Goal: Task Accomplishment & Management: Manage account settings

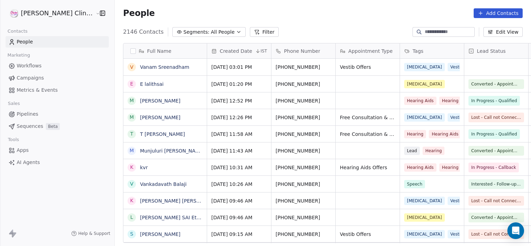
scroll to position [211, 431]
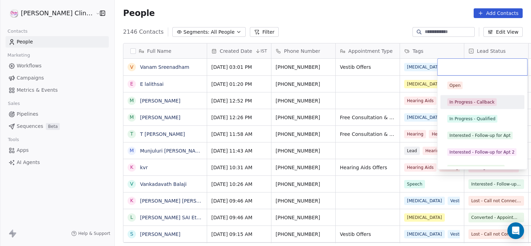
click at [467, 104] on div "In Progress - Callback" at bounding box center [471, 102] width 45 height 6
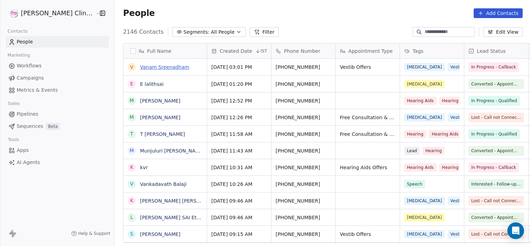
click at [140, 65] on link "Vanam Sreenadham" at bounding box center [164, 67] width 49 height 6
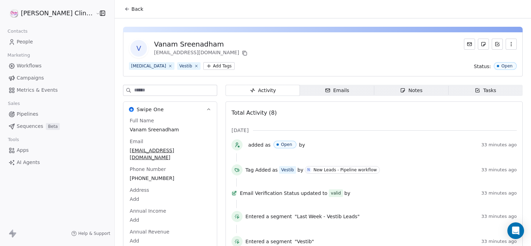
click at [390, 94] on span "Notes Notes" at bounding box center [411, 90] width 74 height 11
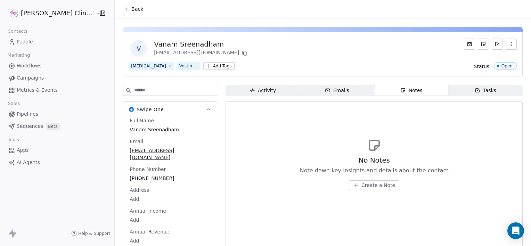
click at [365, 188] on span "Create a Note" at bounding box center [378, 185] width 34 height 7
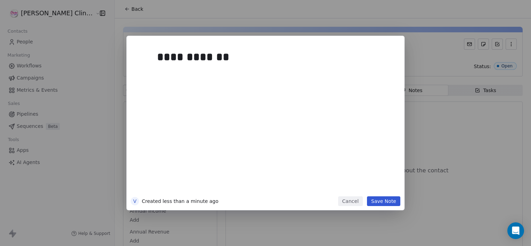
click at [392, 201] on button "Save Note" at bounding box center [383, 201] width 33 height 10
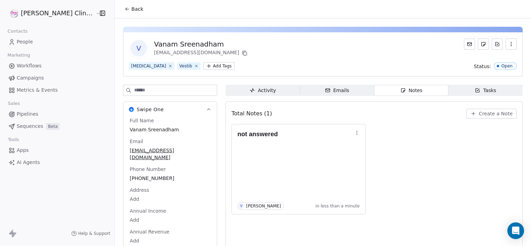
click at [120, 4] on button "Back" at bounding box center [133, 9] width 27 height 13
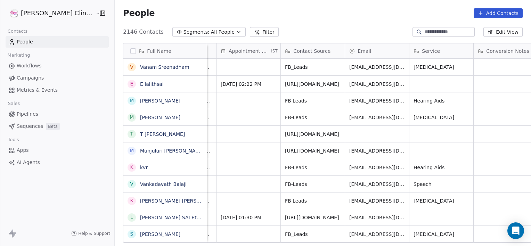
scroll to position [0, 633]
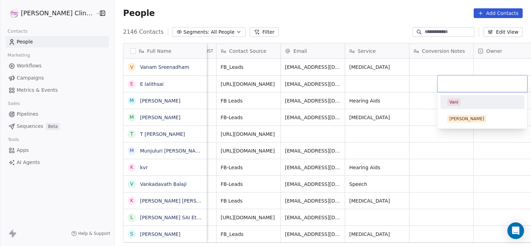
click at [445, 99] on div "Vani" at bounding box center [482, 102] width 79 height 11
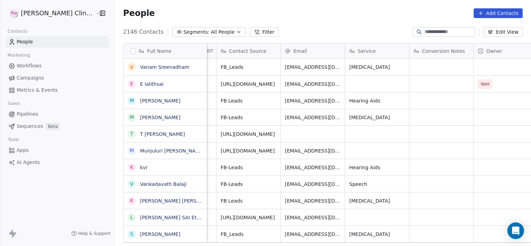
click at [248, 5] on div "People Add Contacts" at bounding box center [323, 13] width 416 height 26
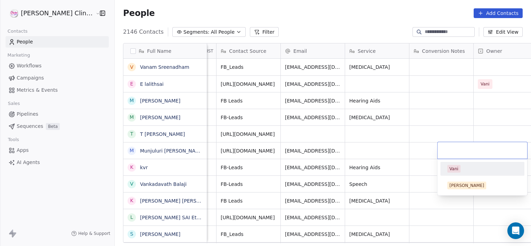
click at [479, 172] on div "Vani" at bounding box center [482, 169] width 70 height 8
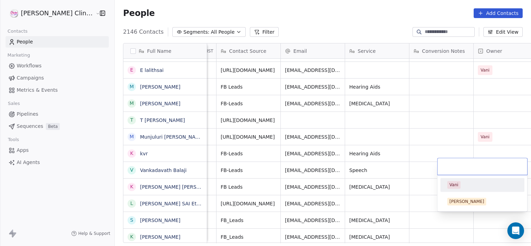
click at [460, 189] on div "Vani" at bounding box center [482, 184] width 79 height 11
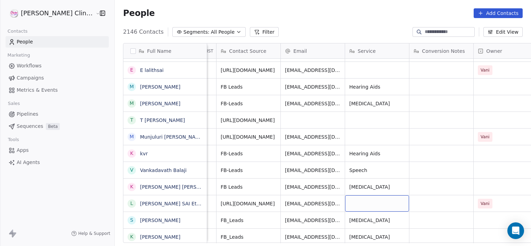
scroll to position [0, 0]
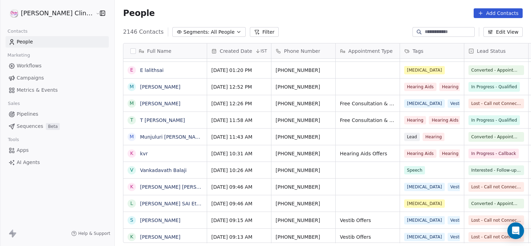
click at [510, 13] on button "Add Contacts" at bounding box center [497, 13] width 49 height 10
click at [483, 28] on span "Create new contact" at bounding box center [502, 28] width 48 height 7
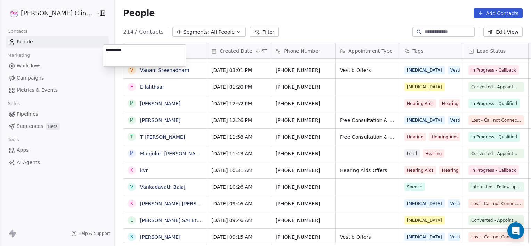
type textarea "**********"
click at [483, 28] on html "[PERSON_NAME] Clinic External Contacts People Marketing Workflows Campaigns Met…" at bounding box center [265, 123] width 531 height 246
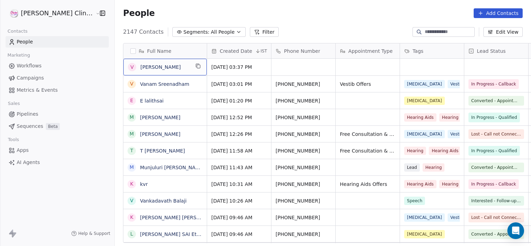
click at [149, 69] on span "[PERSON_NAME]" at bounding box center [164, 67] width 49 height 7
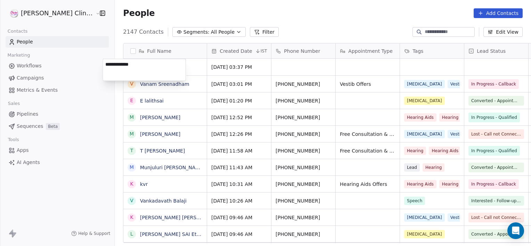
type textarea "**********"
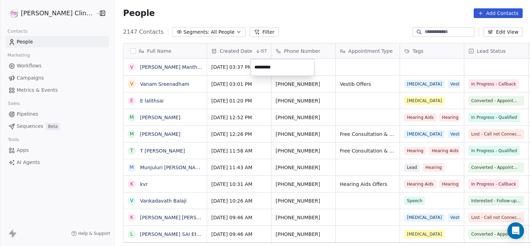
type input "**********"
click at [343, 73] on html "[PERSON_NAME] Clinic External Contacts People Marketing Workflows Campaigns Met…" at bounding box center [265, 123] width 531 height 246
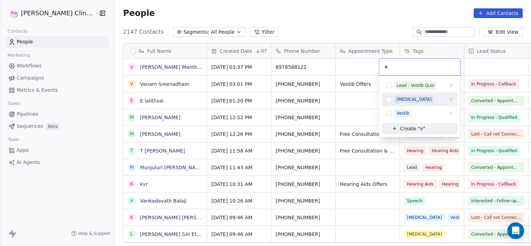
type input "*"
click at [407, 100] on div "[MEDICAL_DATA]" at bounding box center [413, 99] width 35 height 6
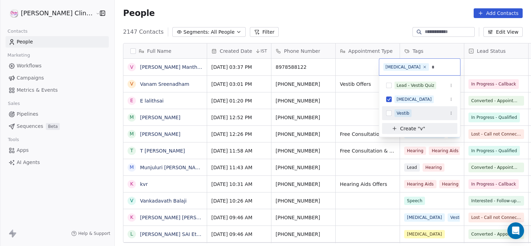
type input "*"
click at [411, 110] on div "Vestib" at bounding box center [423, 113] width 59 height 8
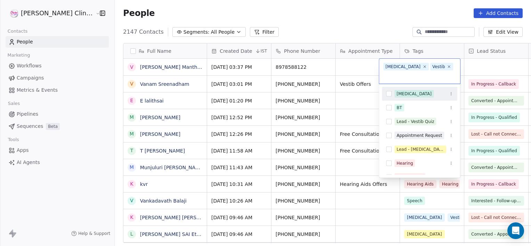
click at [477, 64] on html "[PERSON_NAME] Clinic External Contacts People Marketing Workflows Campaigns Met…" at bounding box center [265, 123] width 531 height 246
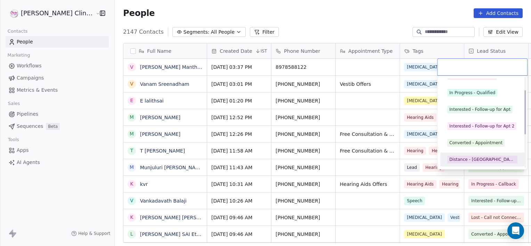
scroll to position [43, 0]
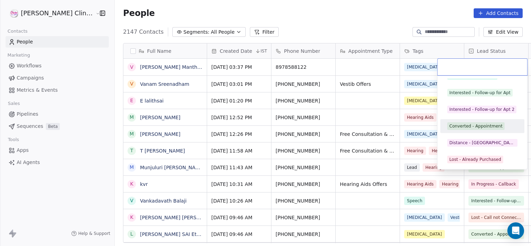
click at [457, 128] on div "Converted - Appointment" at bounding box center [475, 126] width 53 height 6
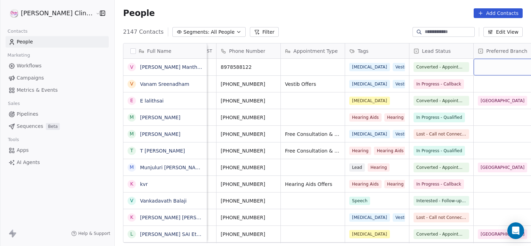
scroll to position [0, 119]
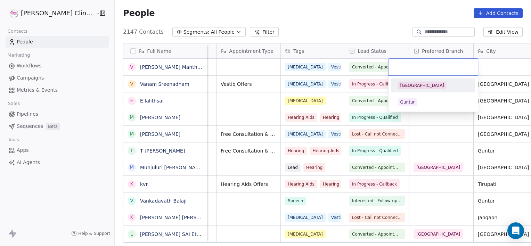
click at [438, 79] on div "[GEOGRAPHIC_DATA]" at bounding box center [433, 86] width 84 height 14
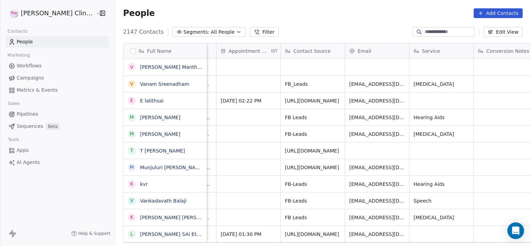
scroll to position [0, 633]
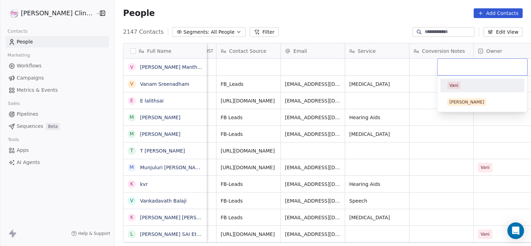
click at [474, 79] on div "Vani" at bounding box center [482, 86] width 84 height 14
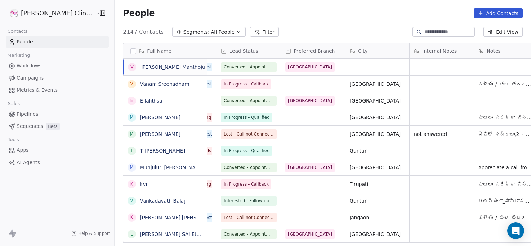
scroll to position [0, 0]
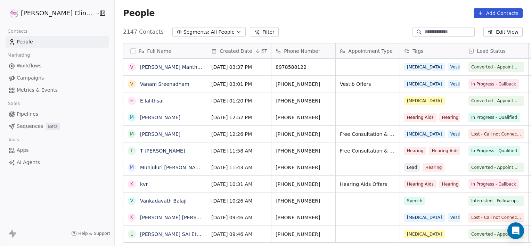
click at [250, 31] on button "Filter" at bounding box center [264, 32] width 29 height 10
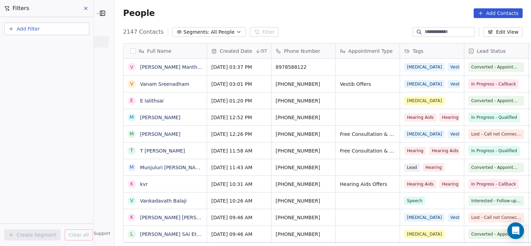
click at [42, 25] on button "Add Filter" at bounding box center [46, 29] width 85 height 13
click at [54, 47] on div "Contact properties" at bounding box center [46, 44] width 71 height 7
type input "****"
click at [16, 72] on span "Lead Status" at bounding box center [25, 70] width 29 height 7
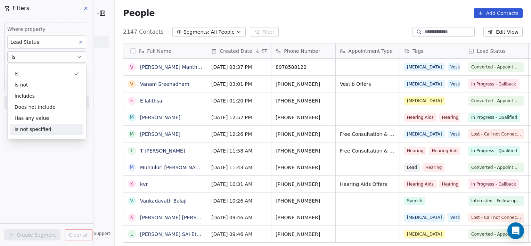
click at [39, 154] on div "Where property Lead Status Is Select Lead Status Add filter to this group Add a…" at bounding box center [46, 131] width 93 height 229
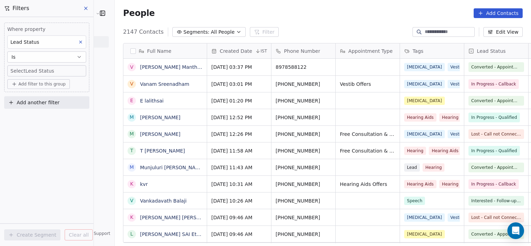
click at [36, 71] on body "[PERSON_NAME] Clinic External Contacts People Marketing Workflows Campaigns Met…" at bounding box center [265, 123] width 531 height 246
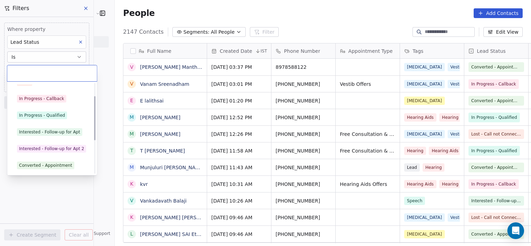
scroll to position [26, 0]
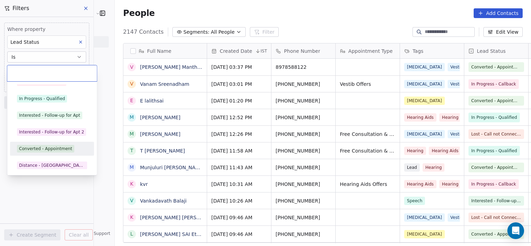
click at [52, 147] on div "Converted - Appointment" at bounding box center [45, 149] width 53 height 6
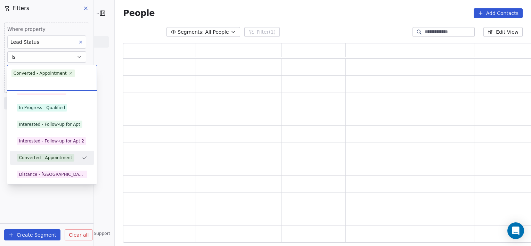
scroll to position [195, 415]
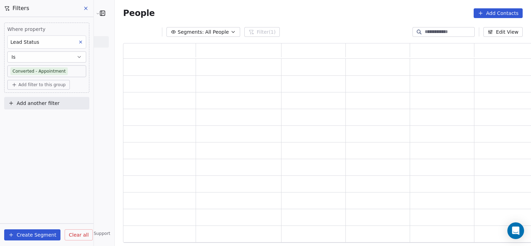
click at [52, 147] on div "Where property Lead Status Is Converted - Appointment Add filter to this group …" at bounding box center [46, 131] width 93 height 229
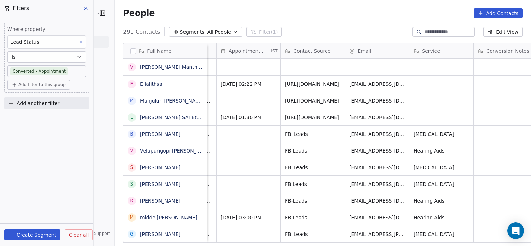
scroll to position [0, 633]
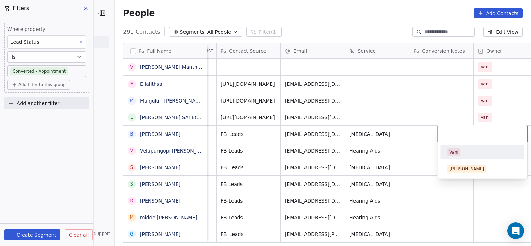
click at [454, 153] on div "Vani" at bounding box center [453, 152] width 9 height 6
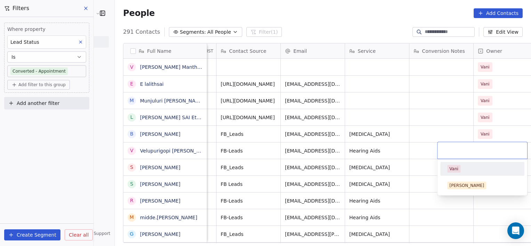
click at [461, 171] on div "Vani" at bounding box center [482, 169] width 70 height 8
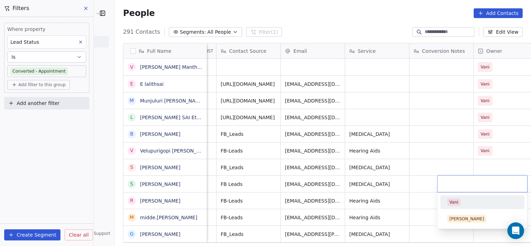
click at [463, 198] on div "Vani" at bounding box center [482, 202] width 79 height 11
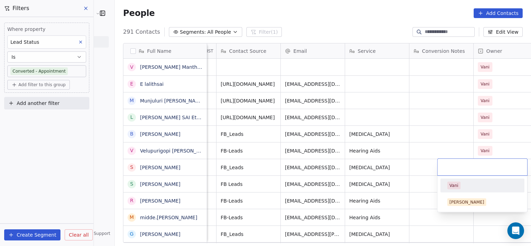
click at [469, 190] on div "Vani" at bounding box center [482, 185] width 79 height 11
click at [465, 184] on div "Vani" at bounding box center [482, 183] width 70 height 8
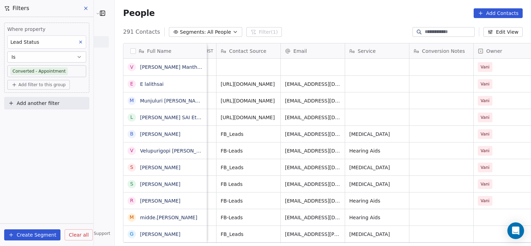
scroll to position [3, 0]
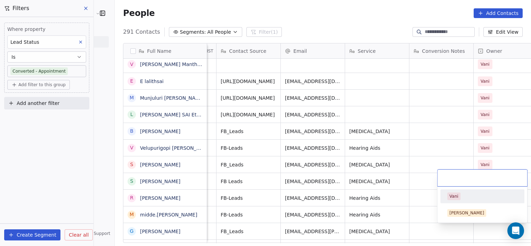
click at [457, 199] on span "Vani" at bounding box center [453, 196] width 13 height 8
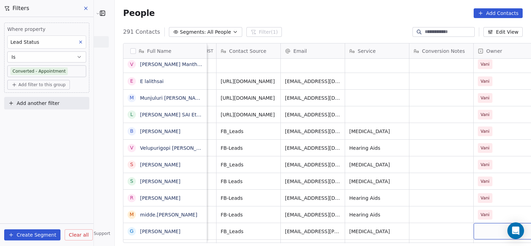
scroll to position [19, 0]
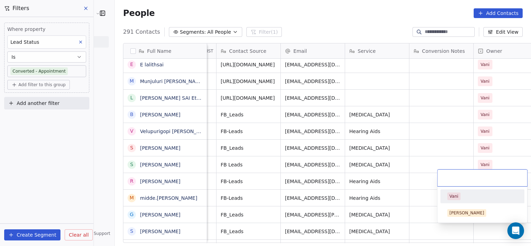
click at [464, 199] on div "Vani" at bounding box center [482, 196] width 70 height 8
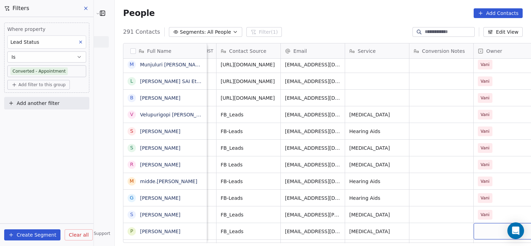
scroll to position [36, 0]
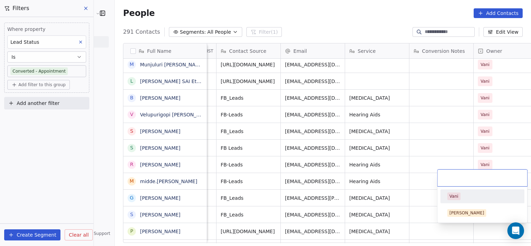
click at [464, 201] on div "Vani" at bounding box center [482, 196] width 79 height 11
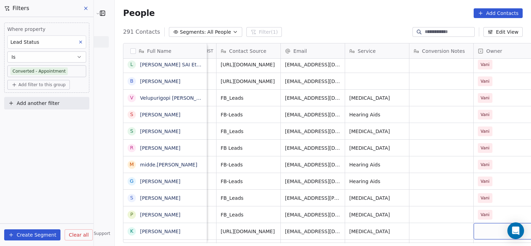
scroll to position [53, 0]
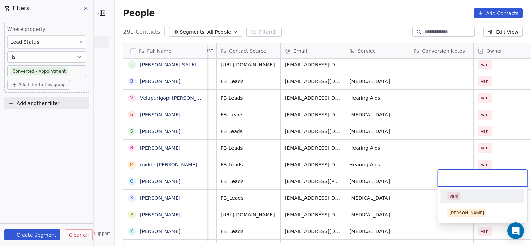
click at [465, 196] on div "Vani" at bounding box center [482, 196] width 70 height 8
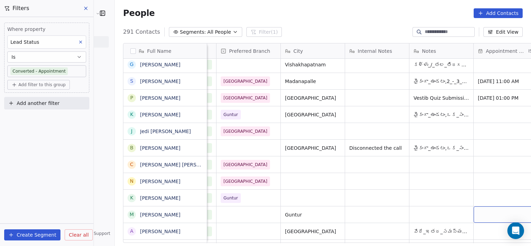
scroll to position [0, 376]
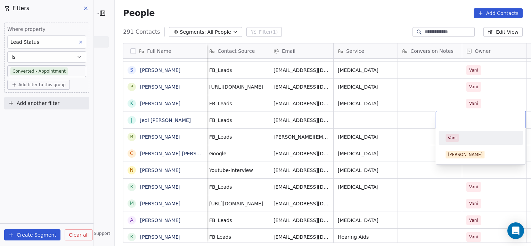
click at [449, 133] on div "Vani" at bounding box center [480, 137] width 79 height 11
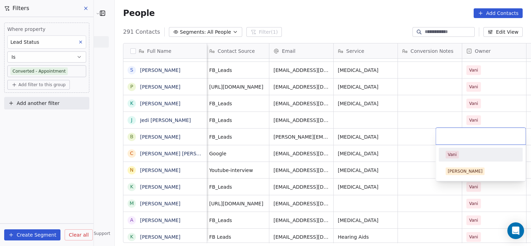
click at [452, 148] on div "Vani" at bounding box center [480, 155] width 84 height 14
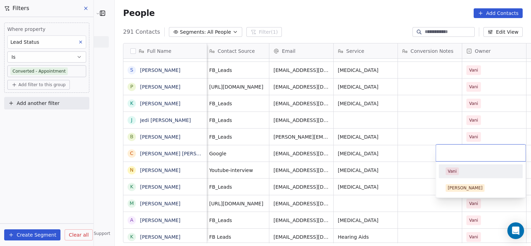
click at [453, 175] on div "Vani" at bounding box center [480, 171] width 79 height 11
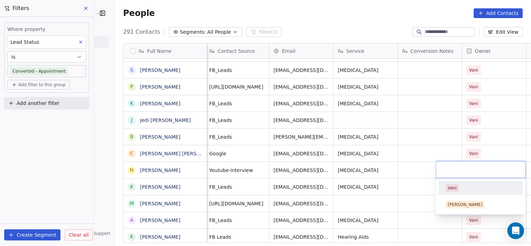
click at [451, 187] on div "Vani" at bounding box center [451, 188] width 9 height 6
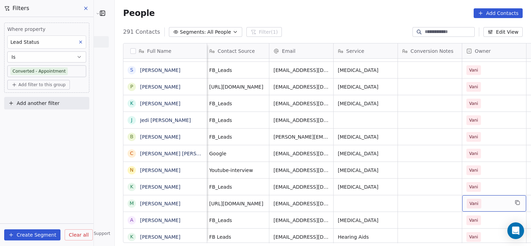
scroll to position [186, 0]
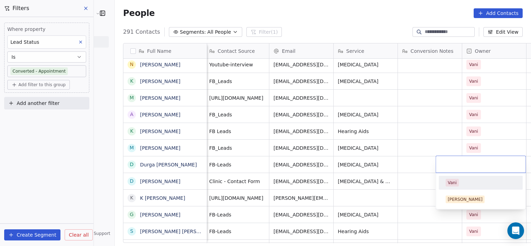
click at [449, 183] on div "Vani" at bounding box center [451, 183] width 9 height 6
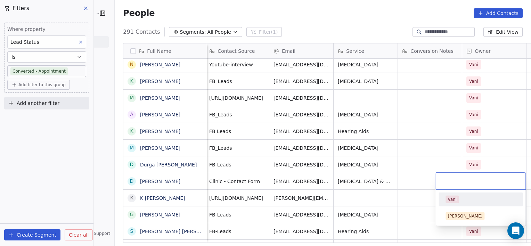
click at [449, 183] on div at bounding box center [481, 181] width 90 height 17
click at [449, 183] on input "text" at bounding box center [480, 181] width 81 height 8
click at [447, 196] on span "Vani" at bounding box center [451, 200] width 13 height 8
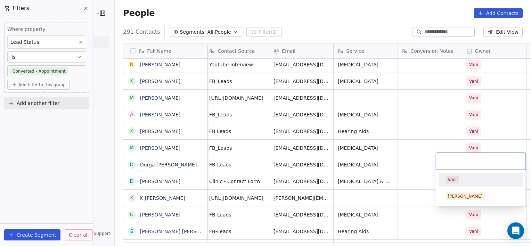
click at [449, 186] on div "Vani" at bounding box center [480, 180] width 84 height 14
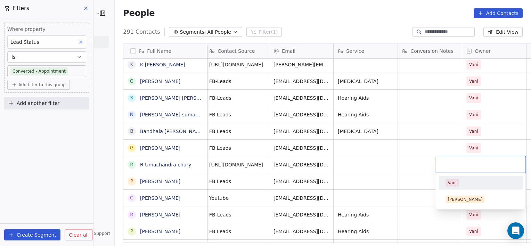
click at [440, 185] on div "Vani" at bounding box center [480, 183] width 84 height 14
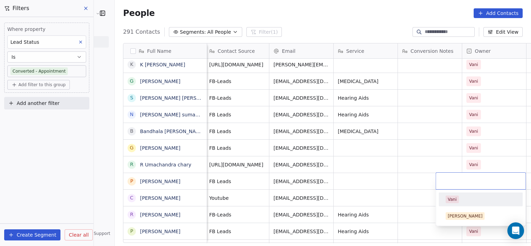
click at [449, 188] on div at bounding box center [481, 181] width 90 height 17
click at [456, 200] on span "Vani" at bounding box center [451, 200] width 13 height 8
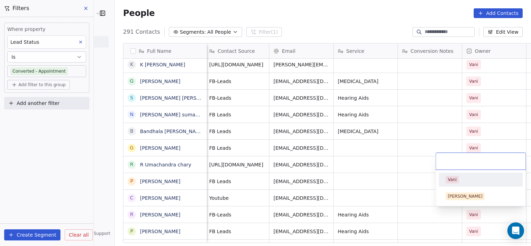
click at [468, 179] on div "Vani" at bounding box center [480, 180] width 70 height 8
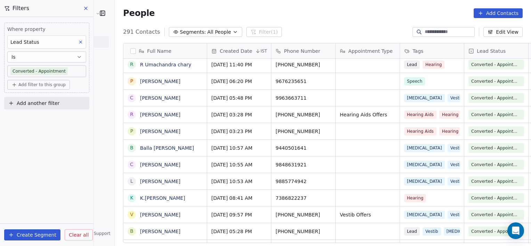
click at [72, 232] on span "Clear all" at bounding box center [79, 234] width 20 height 7
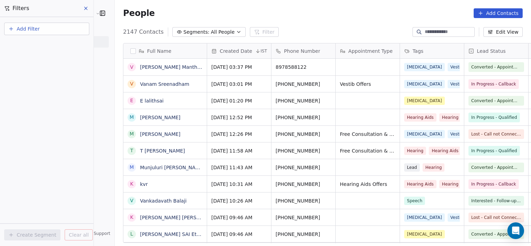
click at [84, 7] on icon at bounding box center [86, 9] width 6 height 6
